Goal: Communication & Community: Answer question/provide support

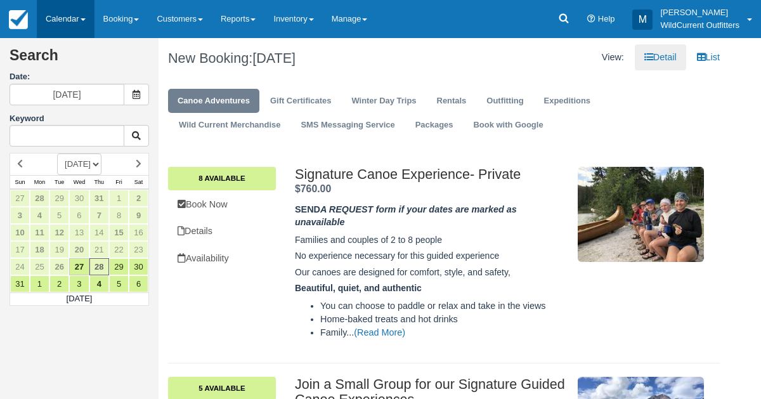
click at [66, 10] on link "Calendar" at bounding box center [66, 19] width 58 height 38
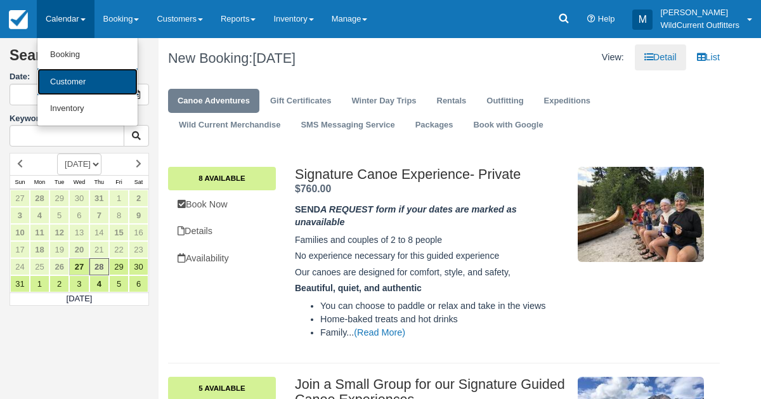
click at [66, 75] on link "Customer" at bounding box center [87, 82] width 100 height 27
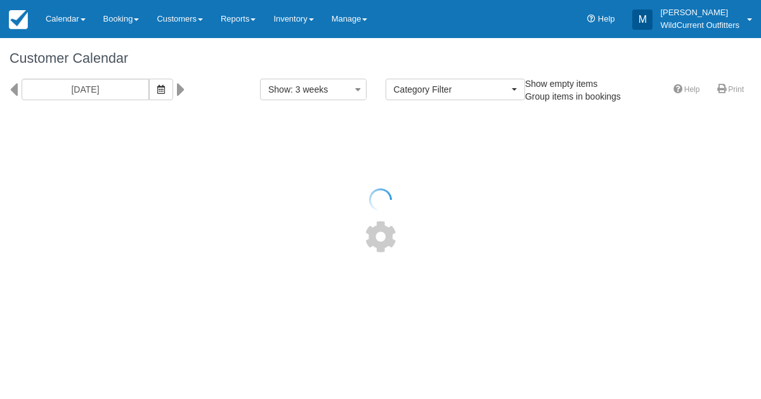
select select
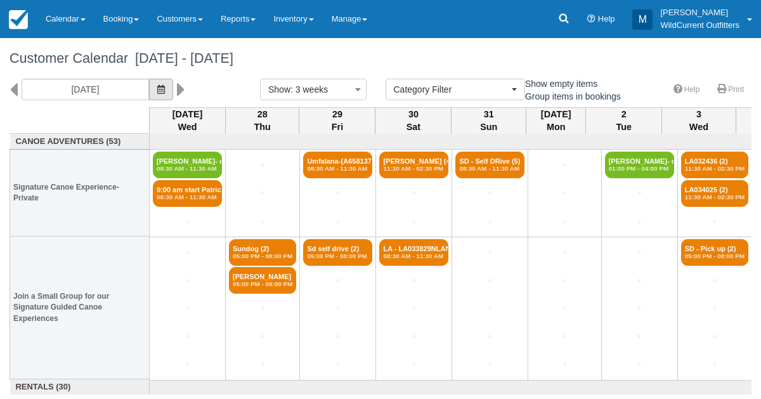
click at [172, 93] on button "button" at bounding box center [161, 90] width 24 height 22
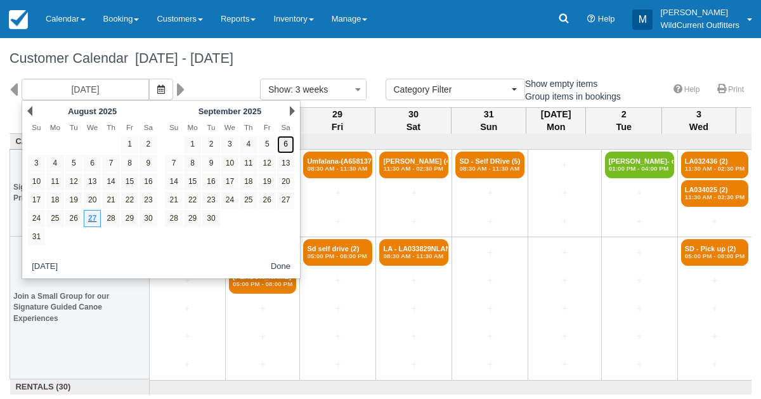
click at [283, 143] on link "6" at bounding box center [285, 144] width 17 height 17
type input "09/06/25"
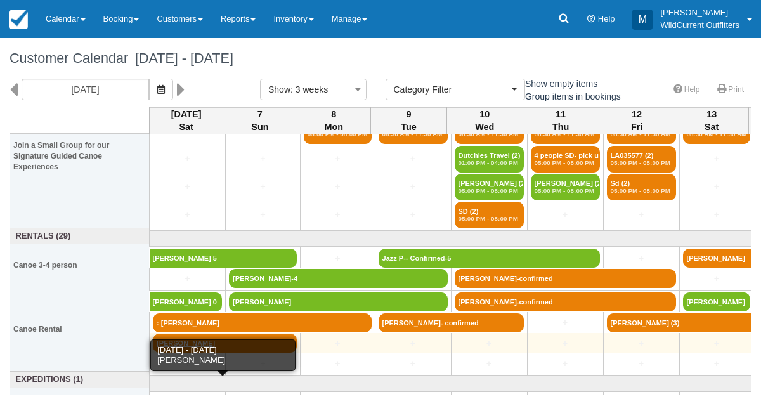
scroll to position [151, 0]
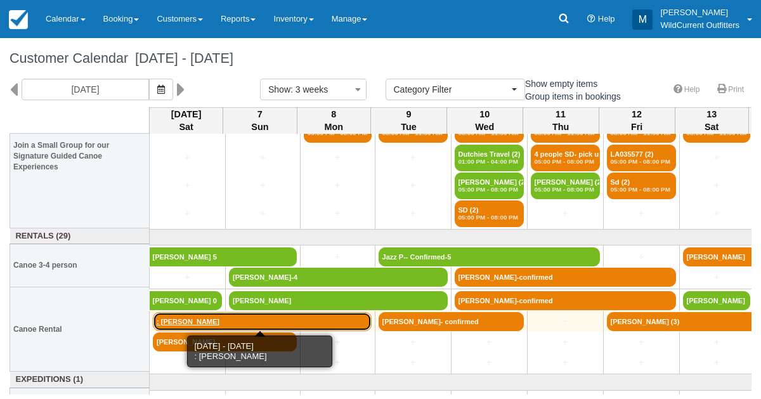
click at [216, 324] on link ": [PERSON_NAME]" at bounding box center [262, 321] width 219 height 19
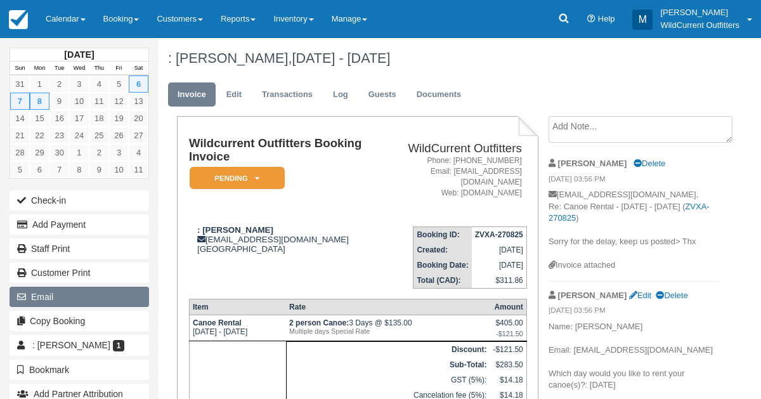
click at [76, 289] on button "Email" at bounding box center [80, 297] width 140 height 20
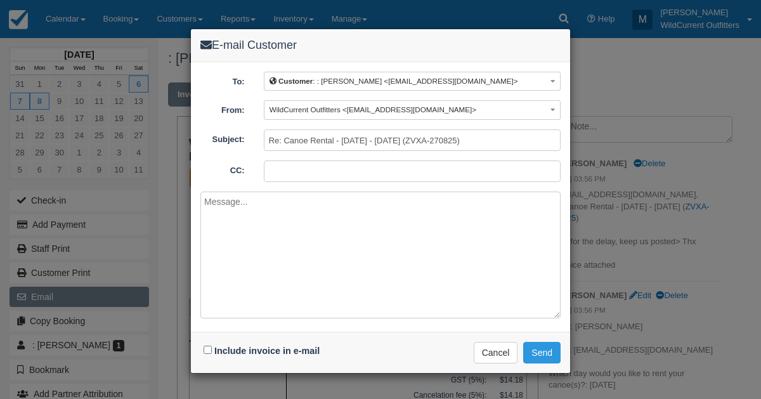
type textarea "o"
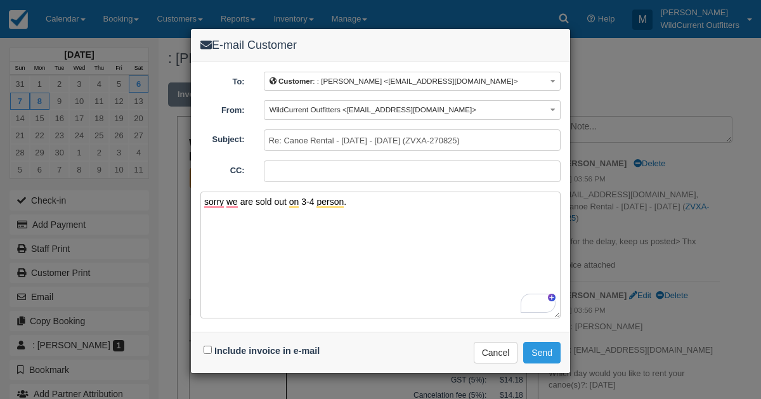
type textarea "sorry we are sold out on 3-4 person."
click at [209, 346] on input "Include invoice in e-mail" at bounding box center [208, 350] width 8 height 8
checkbox input "true"
click at [549, 345] on button "Send" at bounding box center [541, 353] width 37 height 22
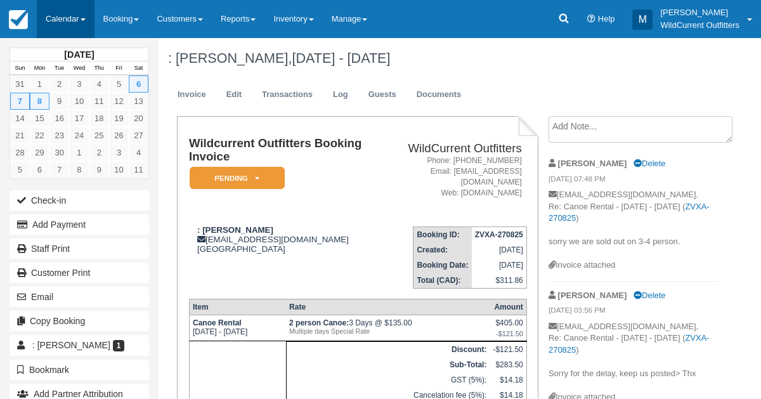
click at [67, 29] on link "Calendar" at bounding box center [66, 19] width 58 height 38
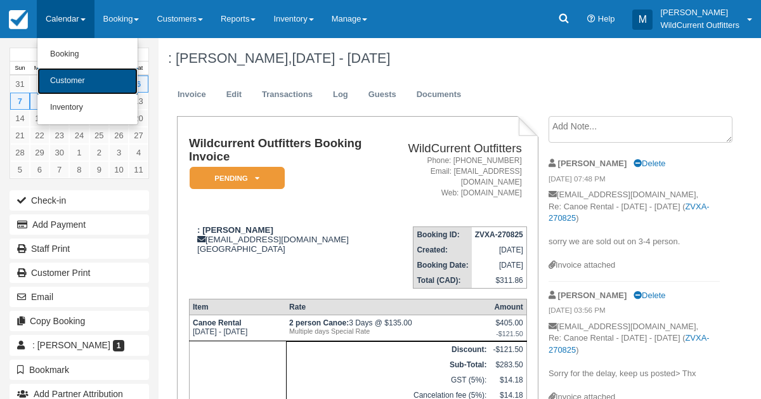
click at [71, 84] on link "Customer" at bounding box center [87, 81] width 100 height 27
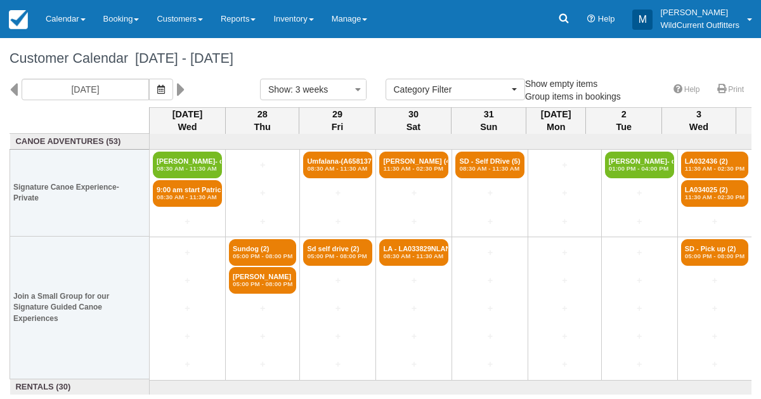
select select
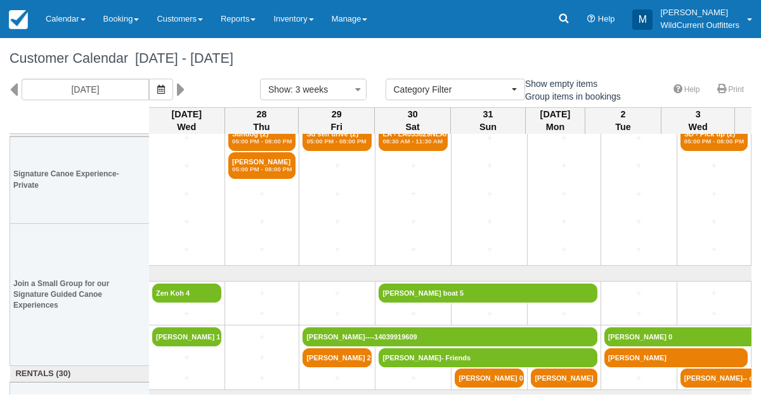
scroll to position [150, 1]
